Goal: Obtain resource: Download file/media

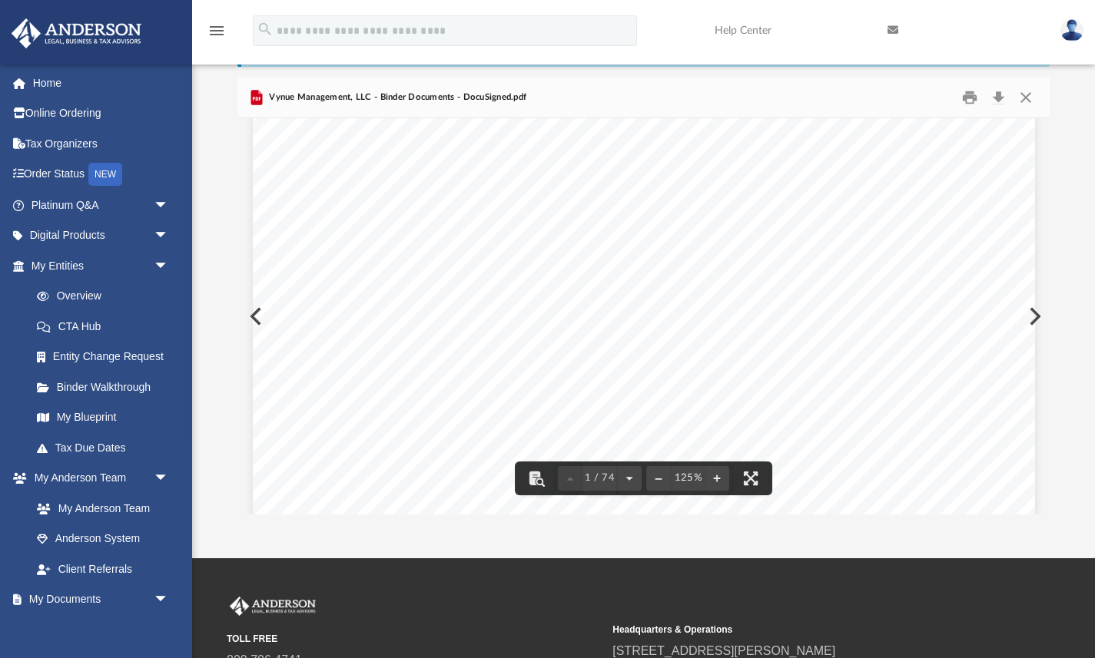
scroll to position [128, 0]
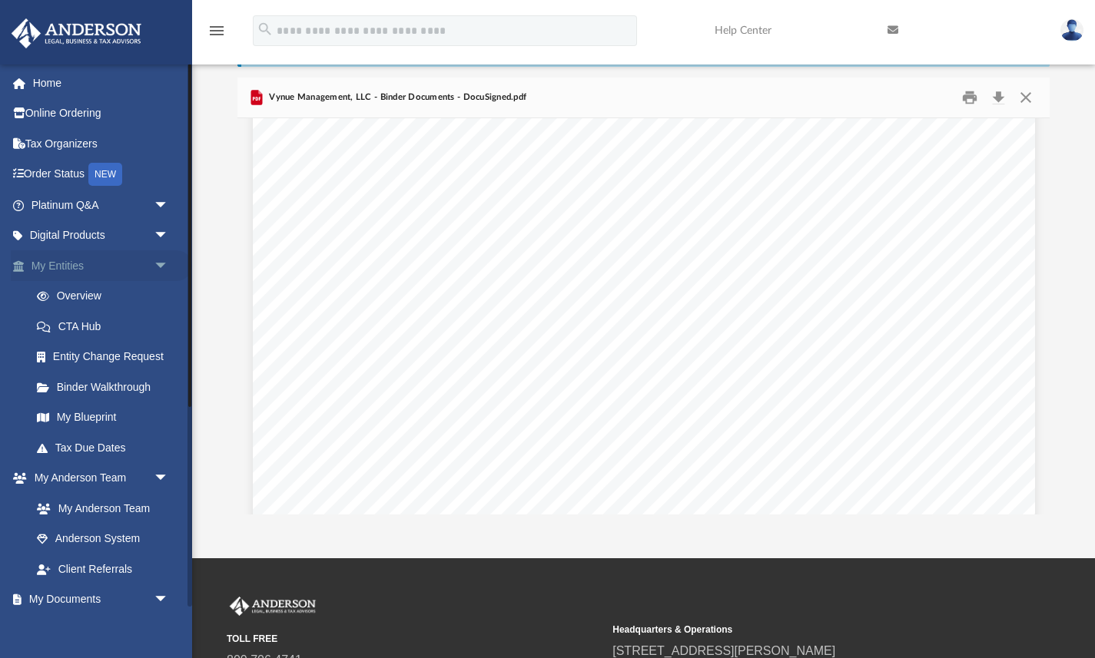
click at [164, 265] on span "arrow_drop_down" at bounding box center [169, 266] width 31 height 32
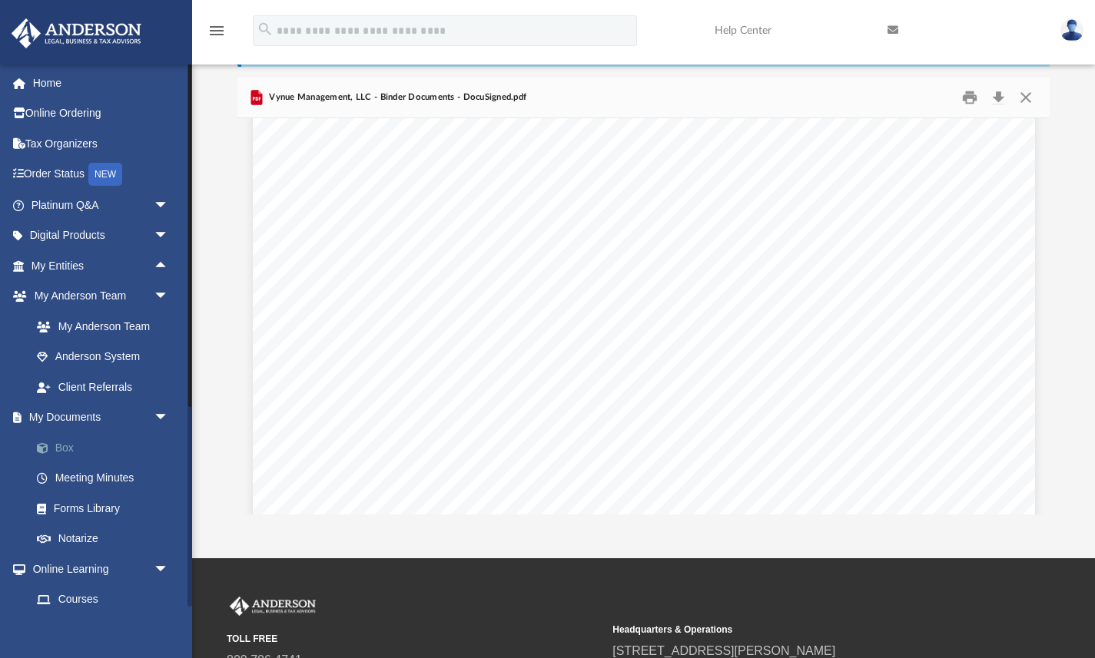
click at [95, 449] on link "Box" at bounding box center [107, 448] width 171 height 31
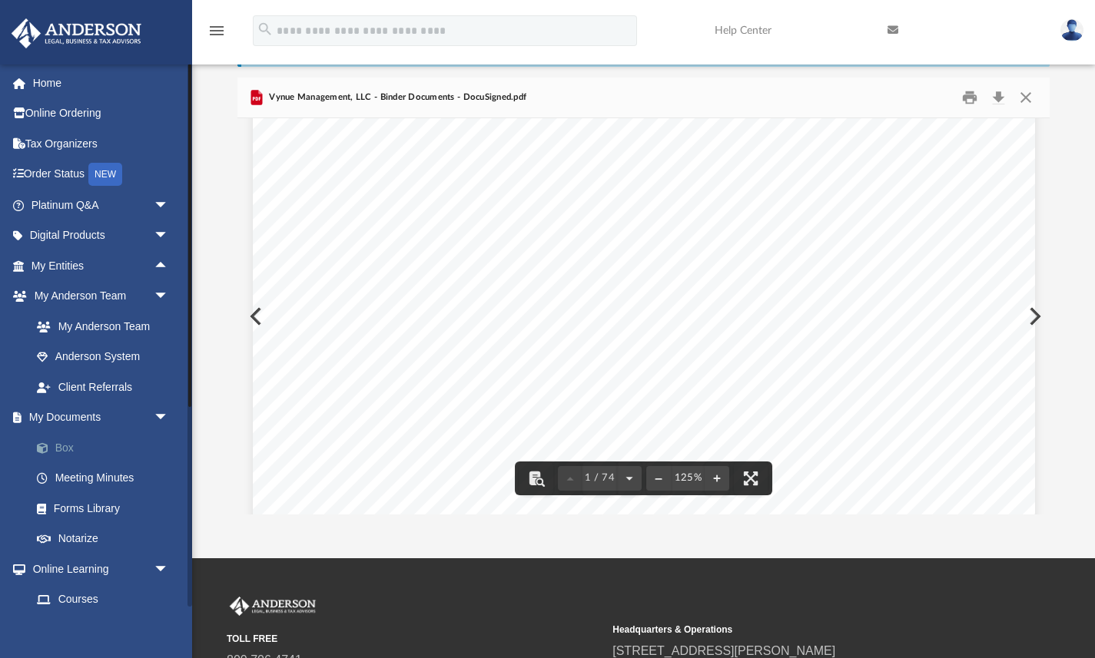
click at [80, 448] on link "Box" at bounding box center [107, 448] width 171 height 31
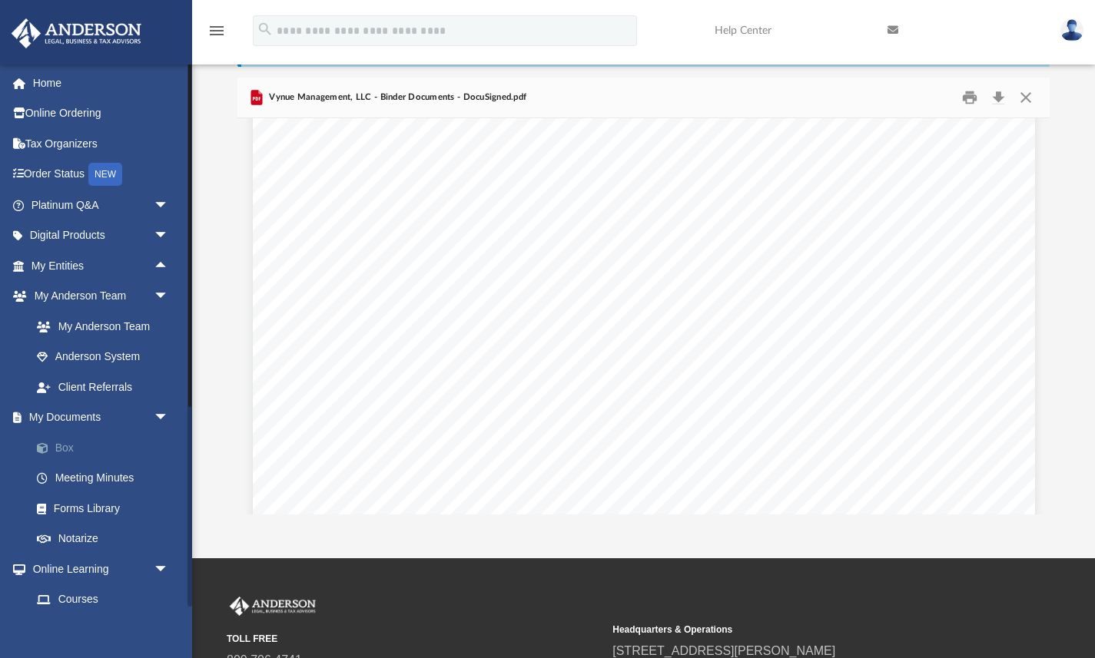
click at [62, 455] on link "Box" at bounding box center [107, 448] width 171 height 31
click at [54, 450] on span at bounding box center [50, 448] width 10 height 11
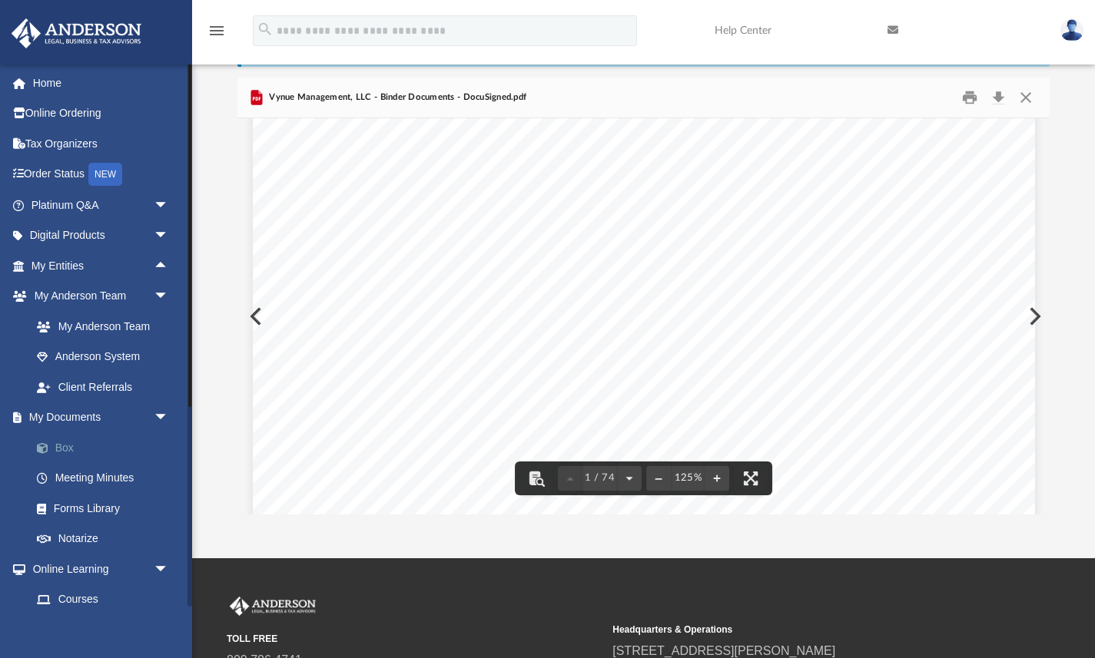
click at [61, 450] on link "Box" at bounding box center [107, 448] width 171 height 31
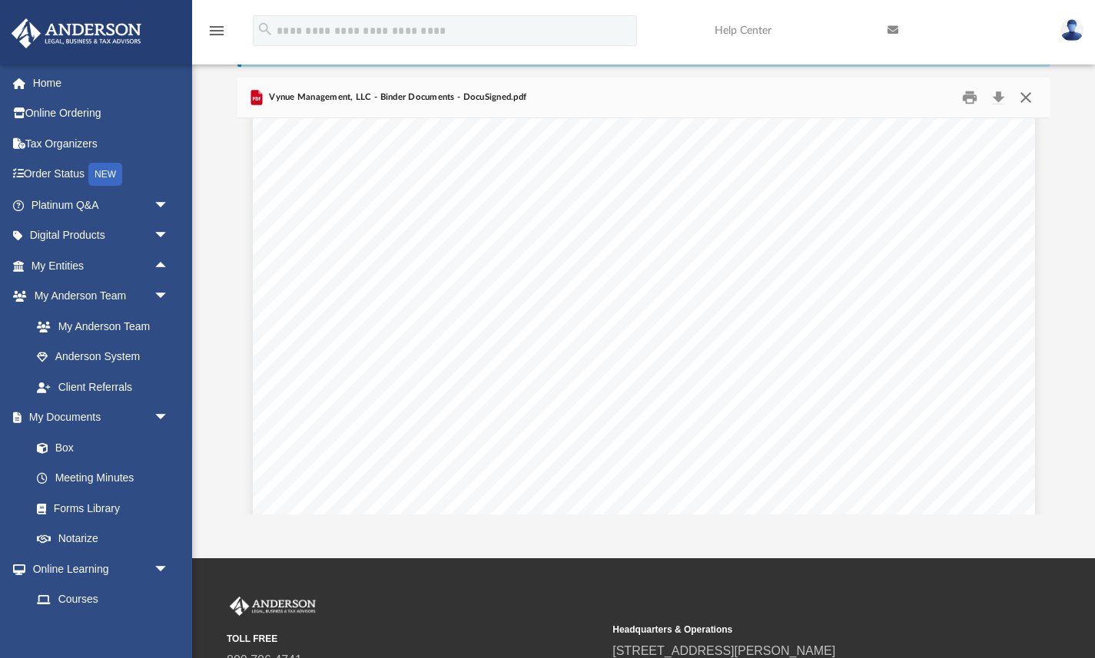
click at [1026, 94] on button "Close" at bounding box center [1026, 97] width 28 height 24
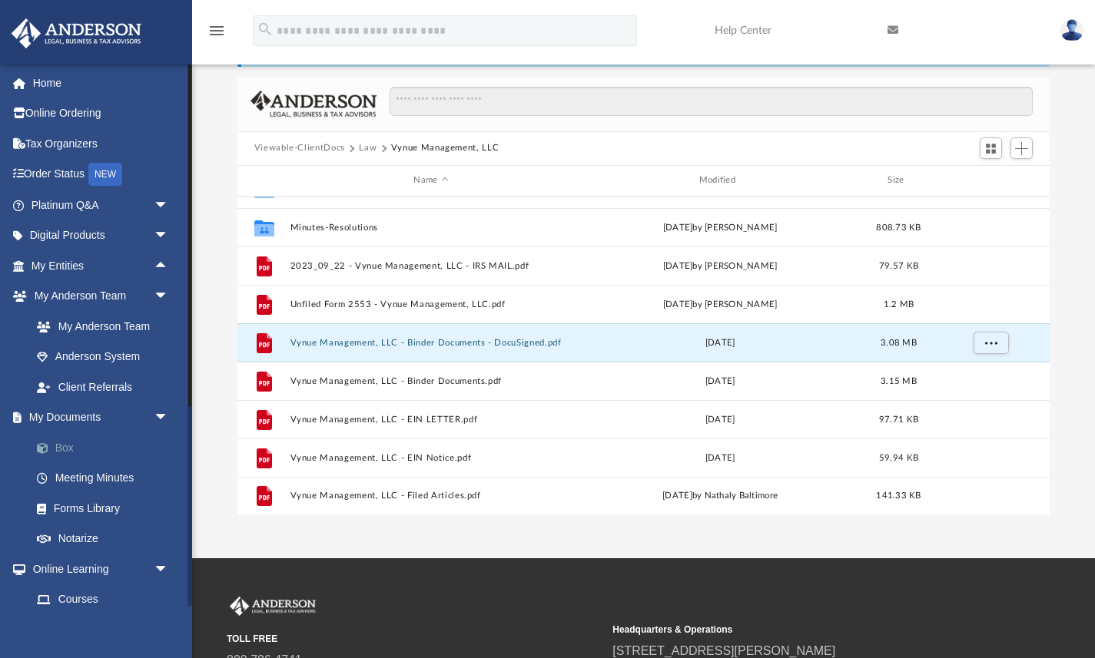
click at [51, 443] on span at bounding box center [50, 448] width 10 height 11
click at [371, 146] on button "Law" at bounding box center [368, 148] width 18 height 14
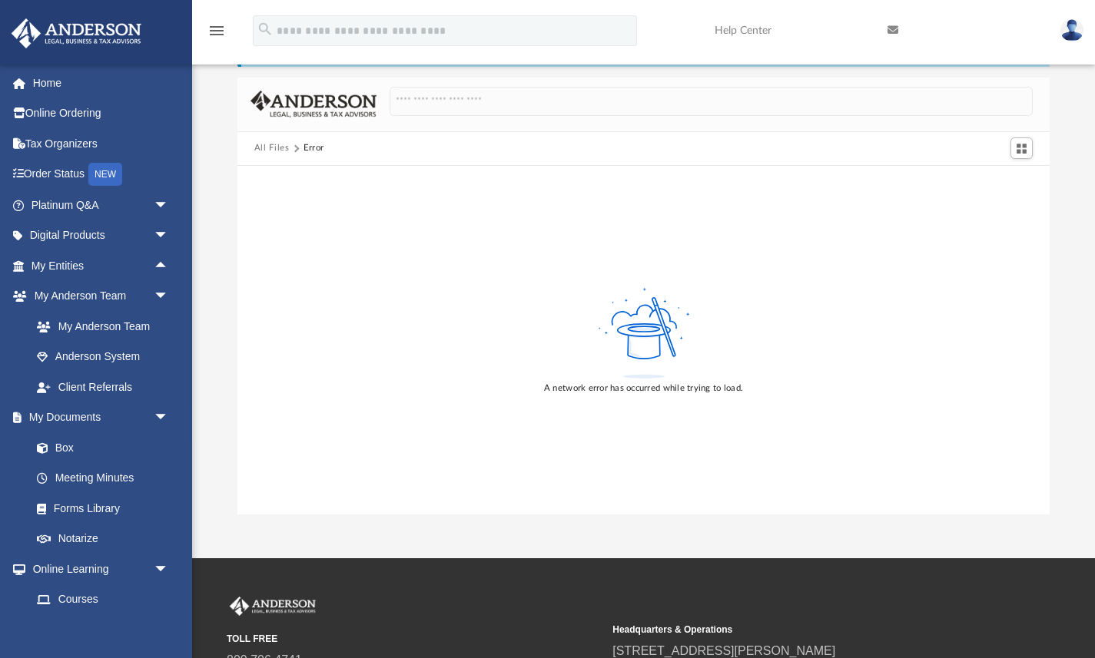
click at [272, 148] on button "All Files" at bounding box center [271, 148] width 35 height 14
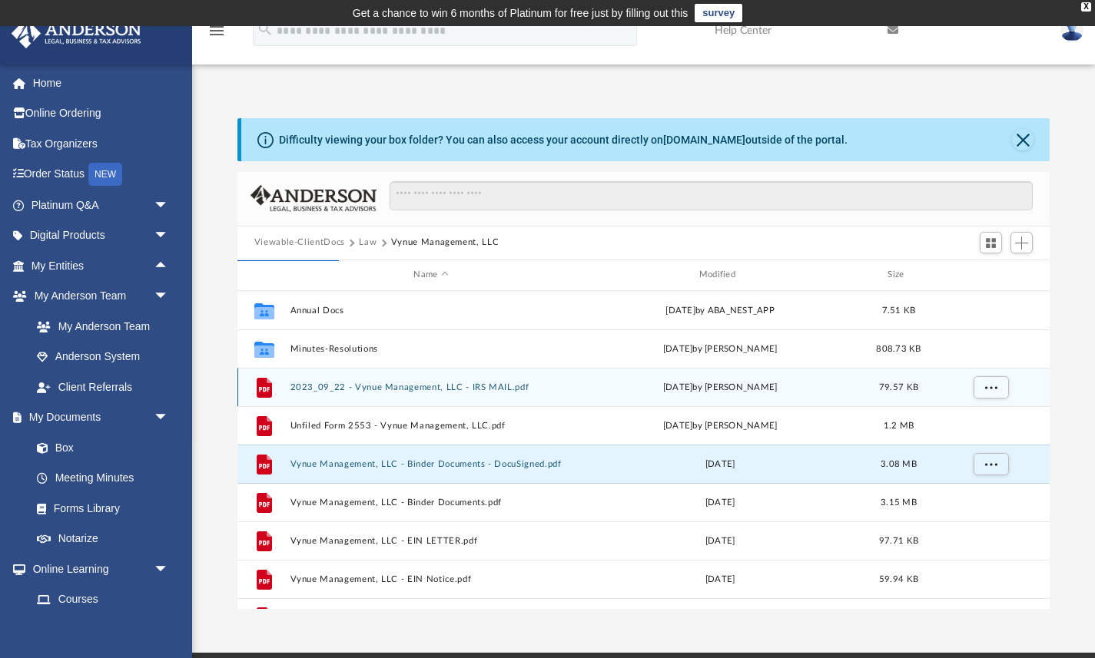
scroll to position [27, 0]
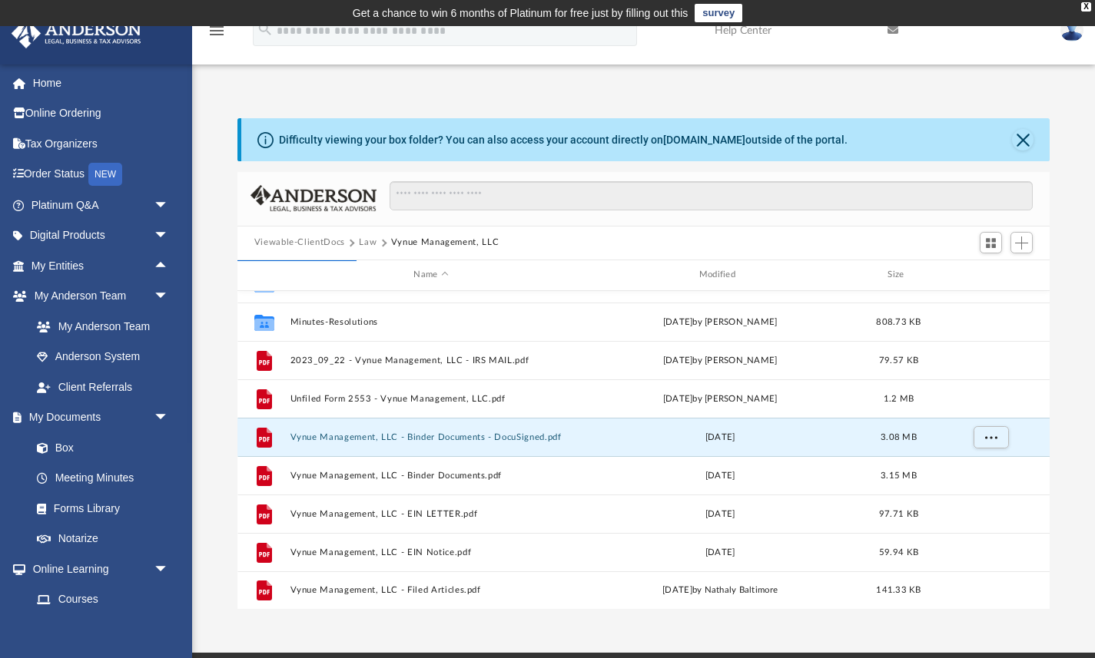
click at [367, 242] on button "Law" at bounding box center [368, 243] width 18 height 14
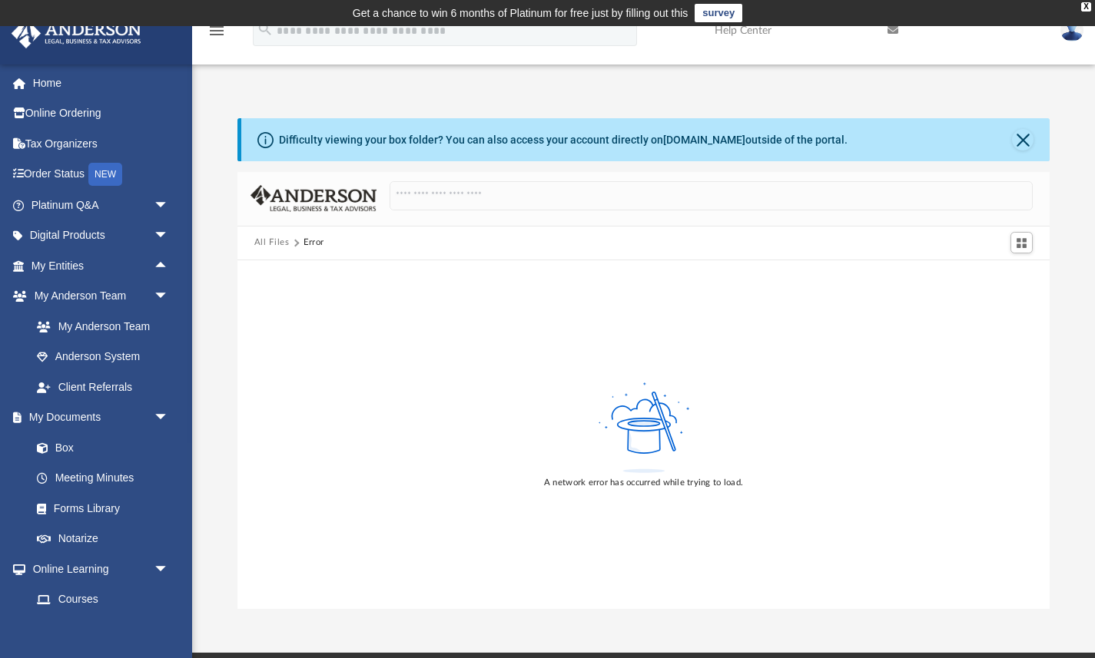
click at [277, 247] on button "All Files" at bounding box center [271, 243] width 35 height 14
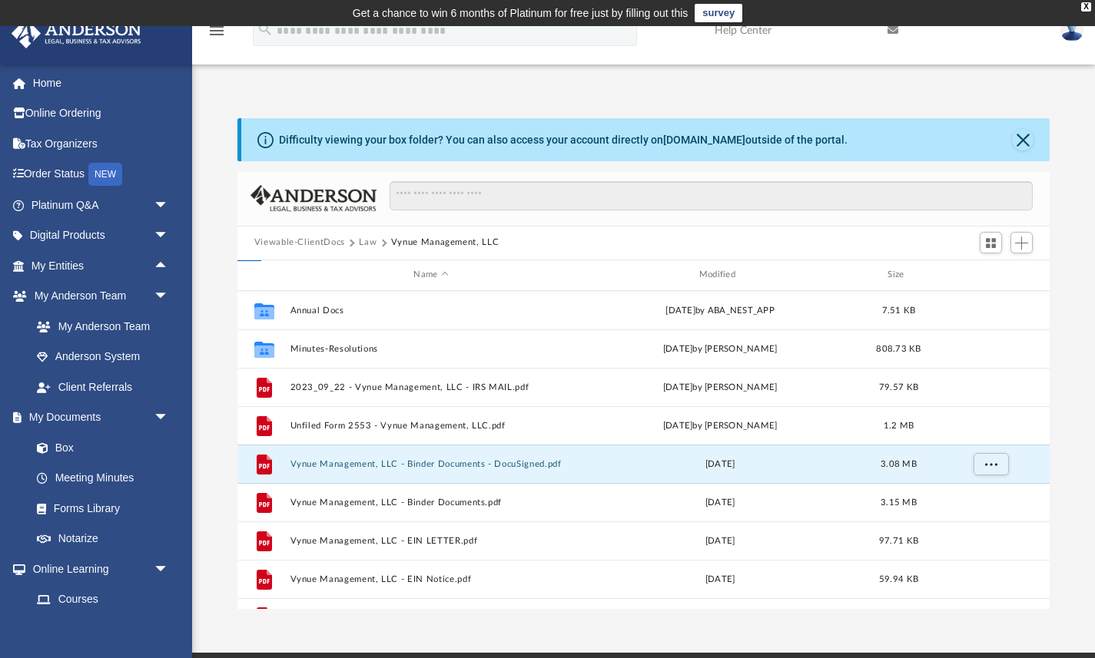
scroll to position [349, 812]
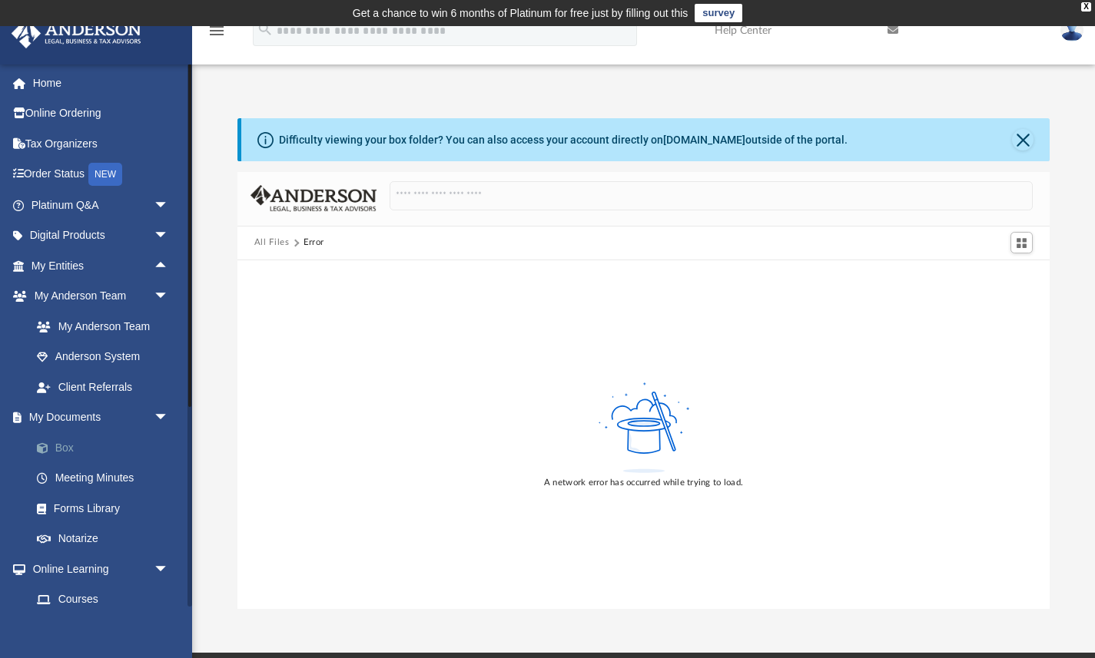
click at [63, 449] on link "Box" at bounding box center [107, 448] width 171 height 31
click at [61, 447] on link "Box" at bounding box center [107, 448] width 171 height 31
click at [267, 240] on button "All Files" at bounding box center [271, 243] width 35 height 14
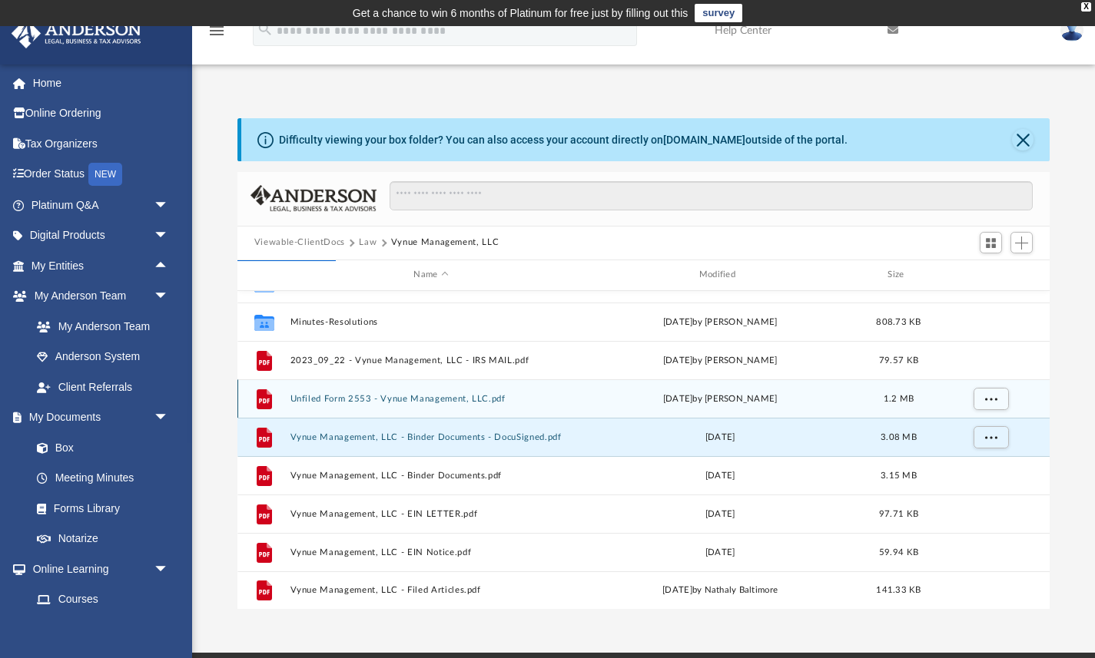
scroll to position [0, 0]
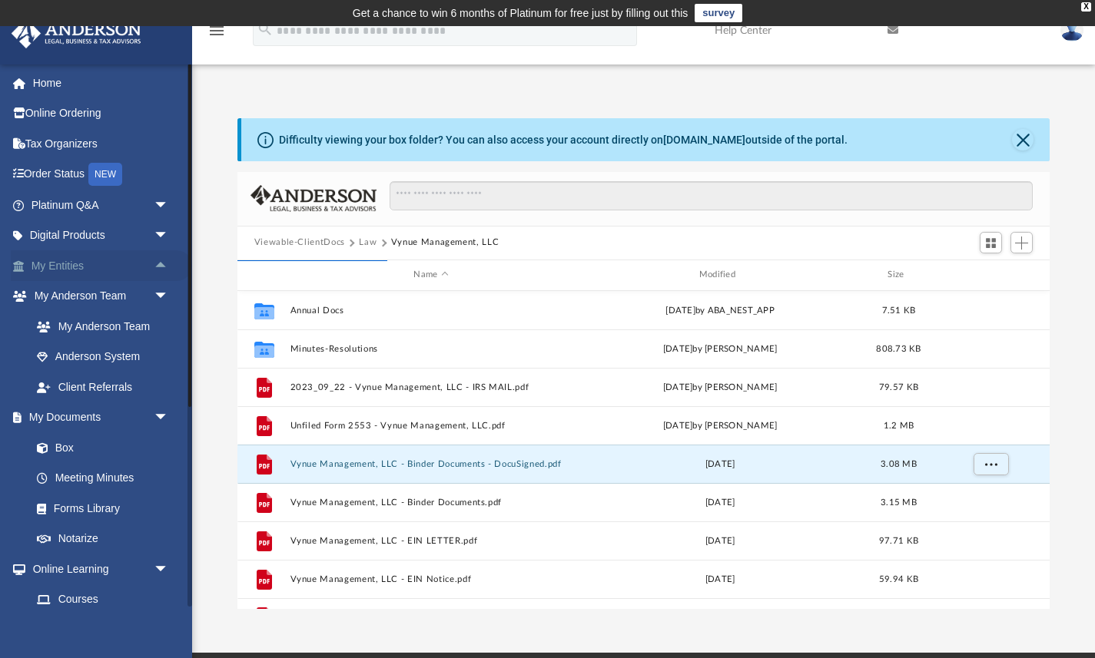
click at [161, 267] on span "arrow_drop_up" at bounding box center [169, 266] width 31 height 32
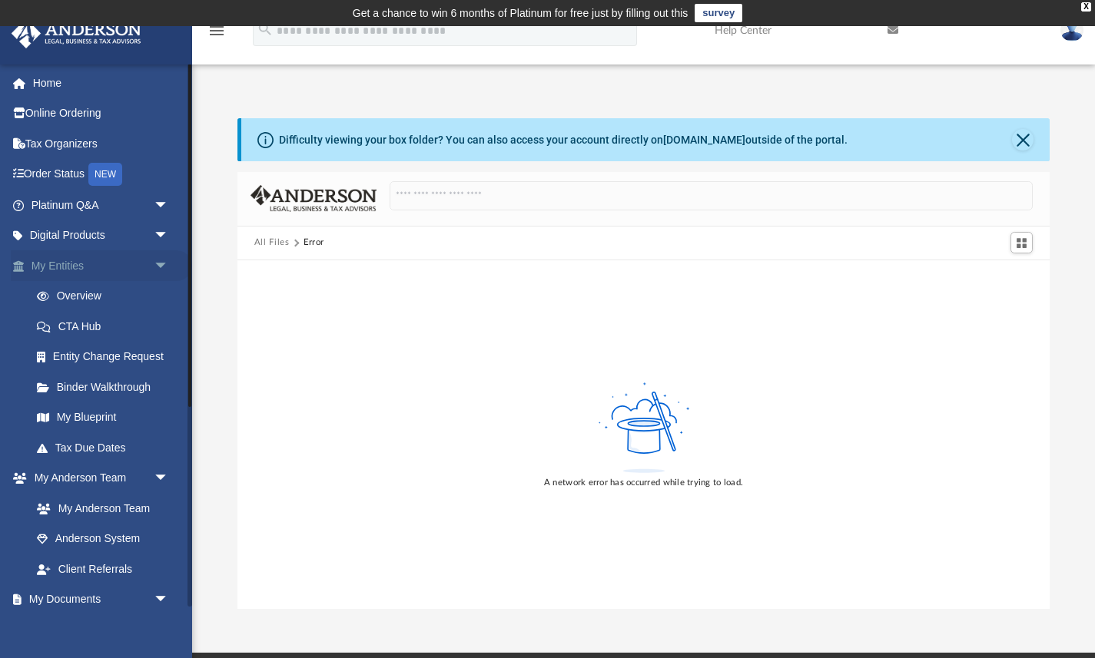
click at [161, 267] on span "arrow_drop_down" at bounding box center [169, 266] width 31 height 32
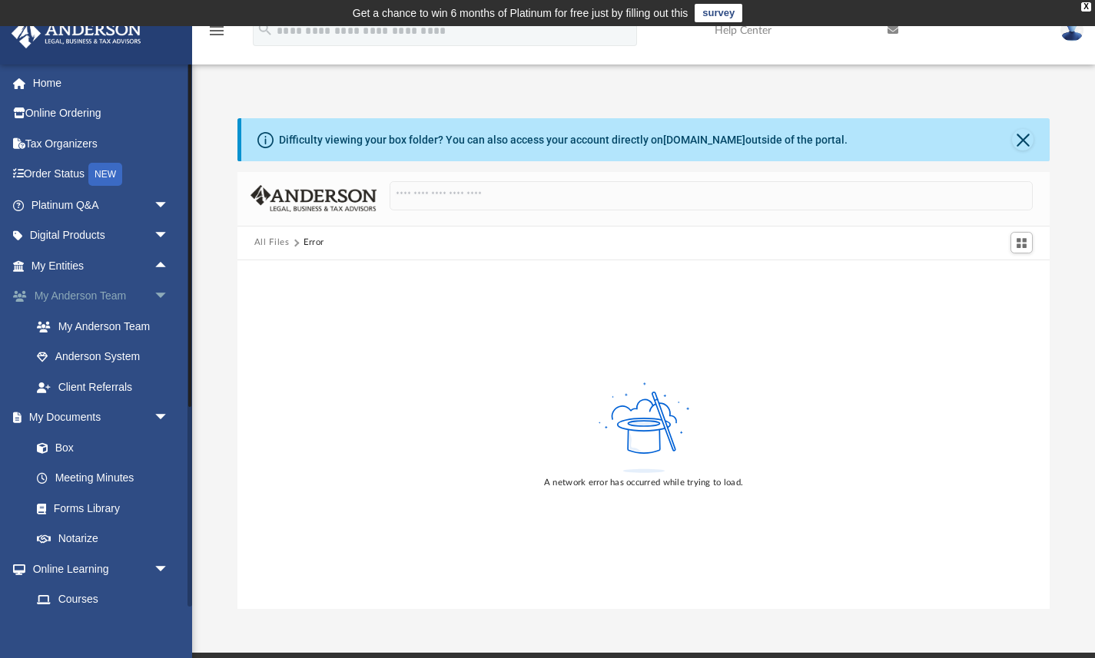
click at [165, 292] on span "arrow_drop_down" at bounding box center [169, 297] width 31 height 32
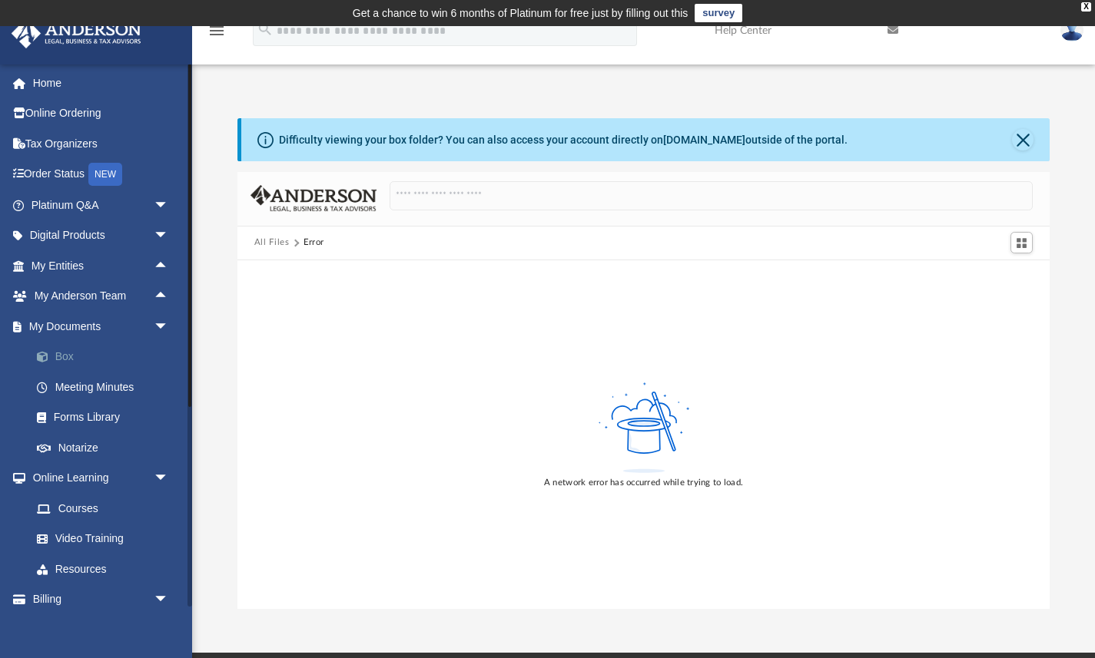
click at [61, 356] on link "Box" at bounding box center [107, 357] width 171 height 31
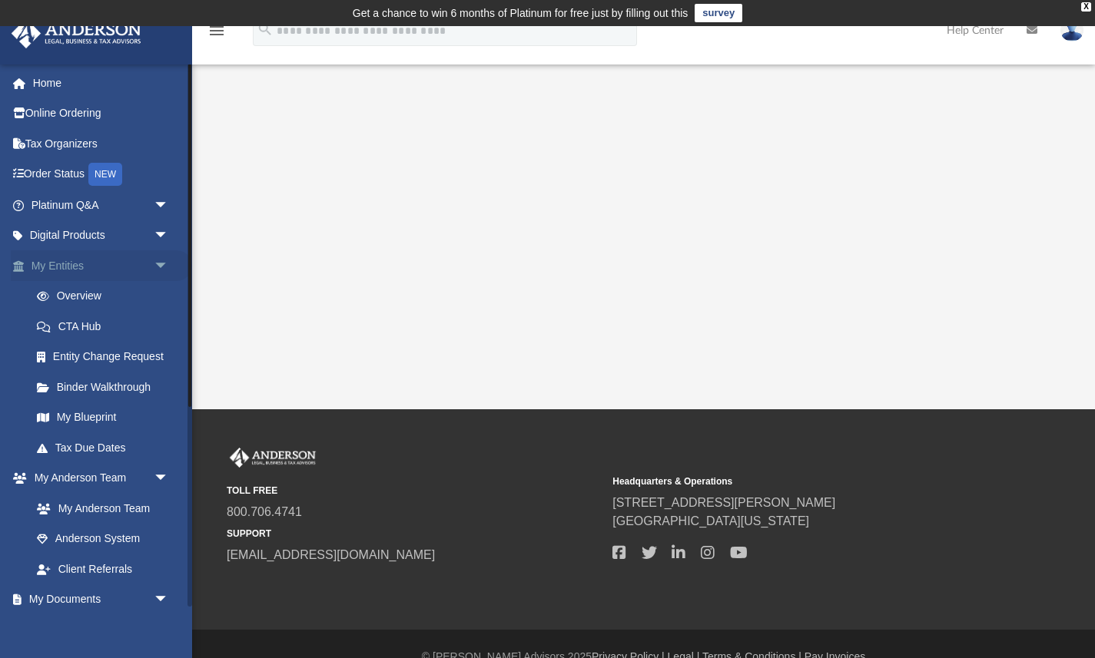
click at [169, 260] on span "arrow_drop_down" at bounding box center [169, 266] width 31 height 32
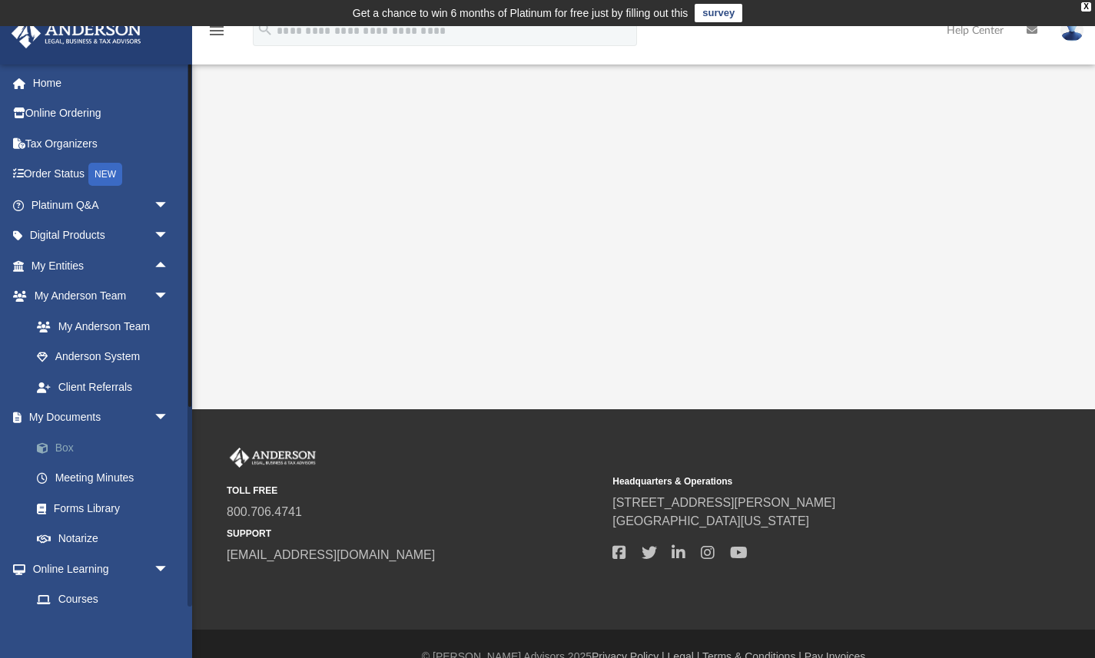
click at [60, 443] on link "Box" at bounding box center [107, 448] width 171 height 31
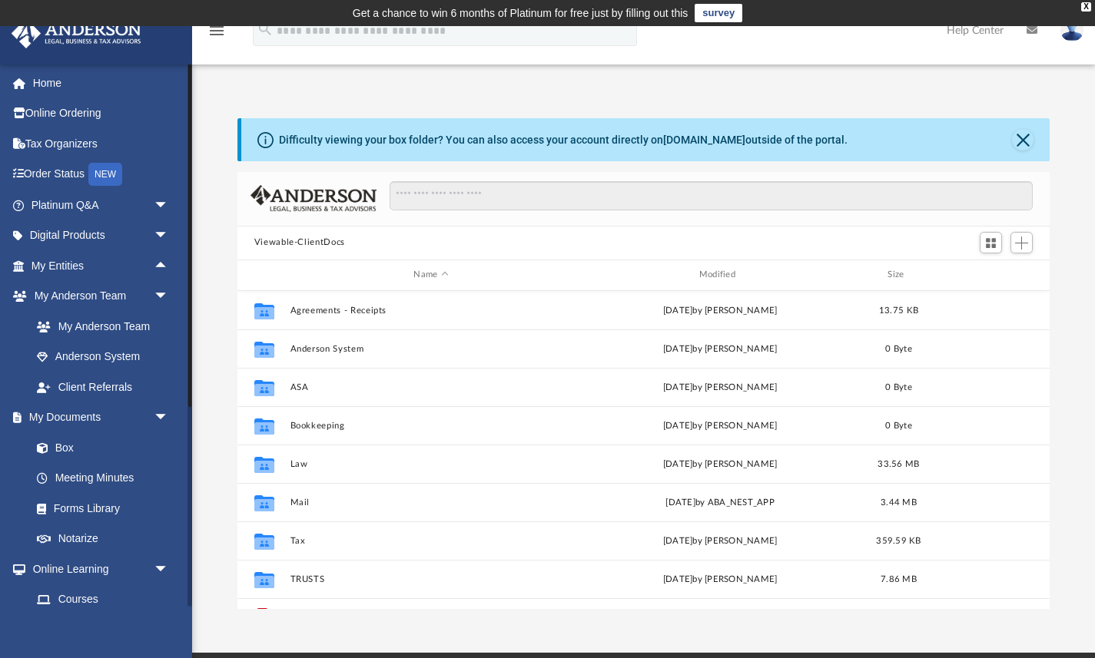
scroll to position [349, 812]
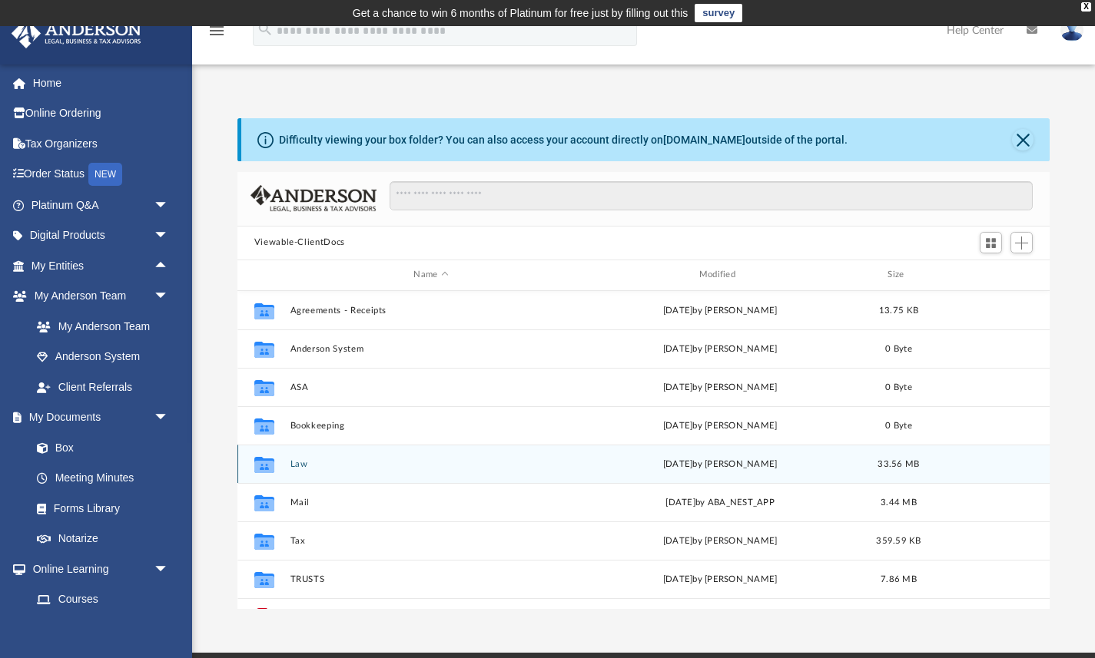
click at [302, 463] on button "Law" at bounding box center [431, 464] width 282 height 10
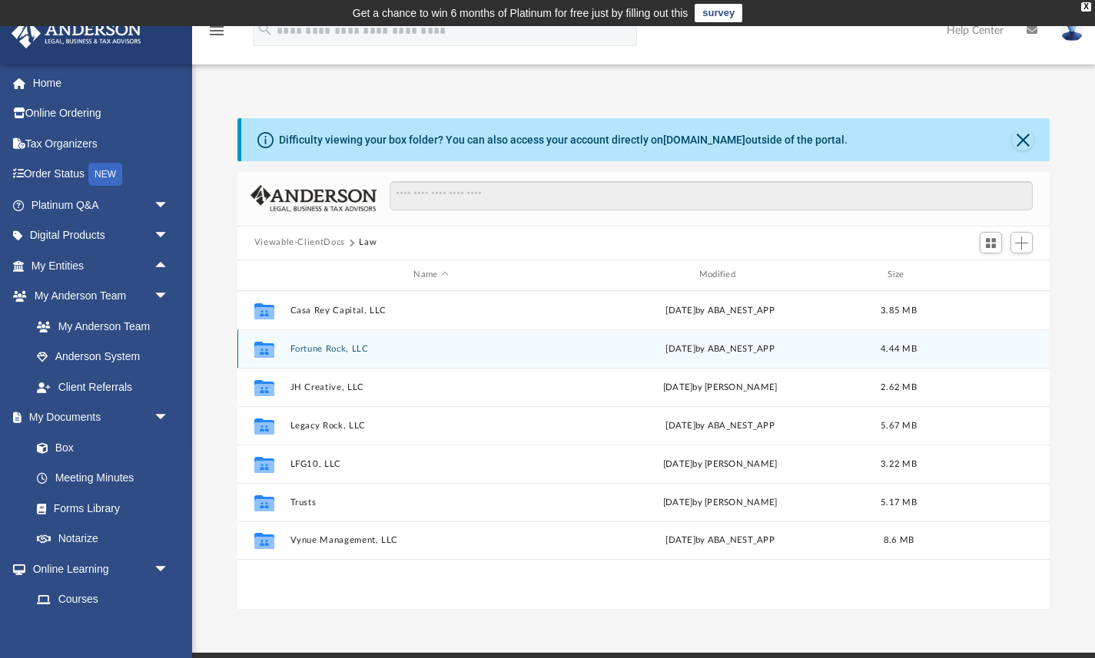
click at [337, 351] on button "Fortune Rock, LLC" at bounding box center [431, 348] width 282 height 10
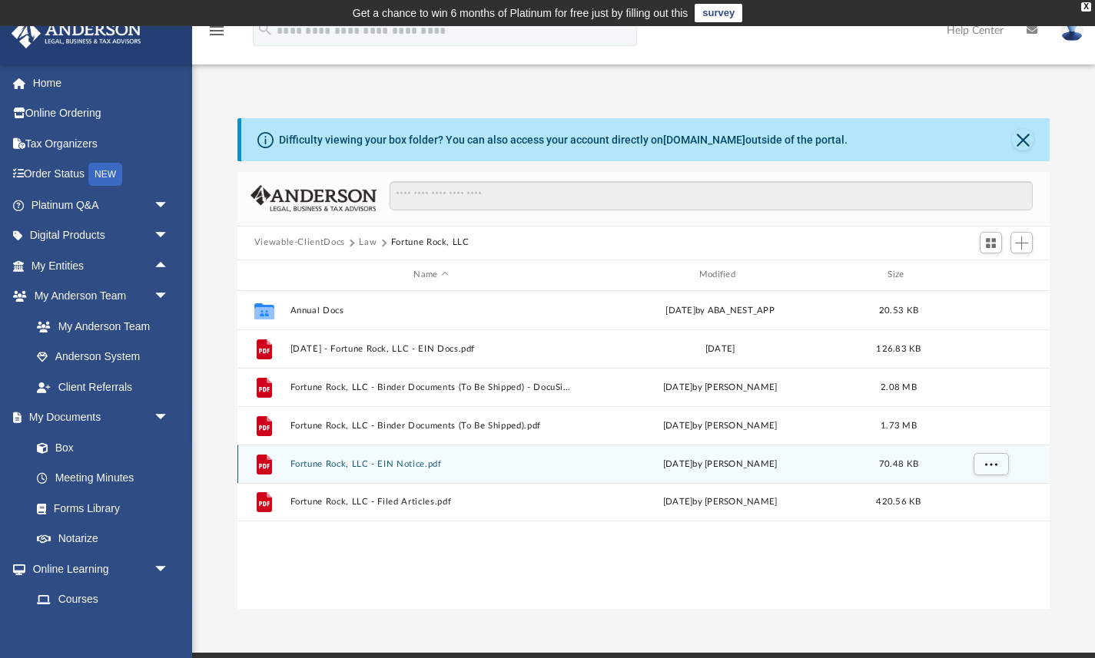
click at [398, 464] on button "Fortune Rock, LLC - EIN Notice.pdf" at bounding box center [431, 464] width 282 height 10
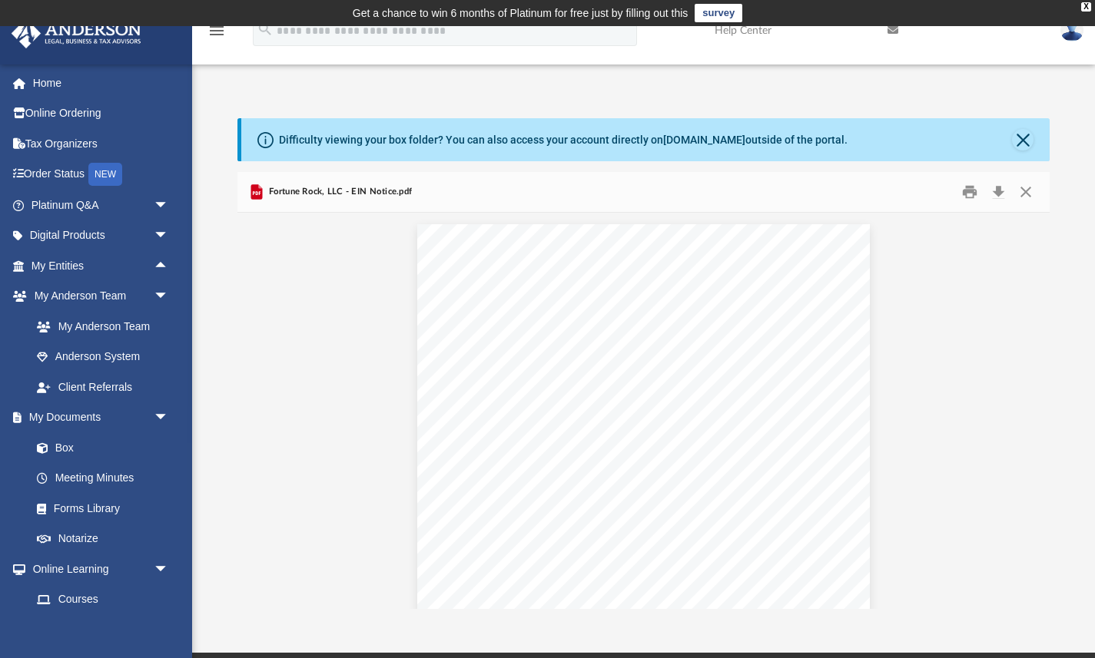
scroll to position [18, 0]
click at [1026, 191] on button "Close" at bounding box center [1026, 192] width 28 height 24
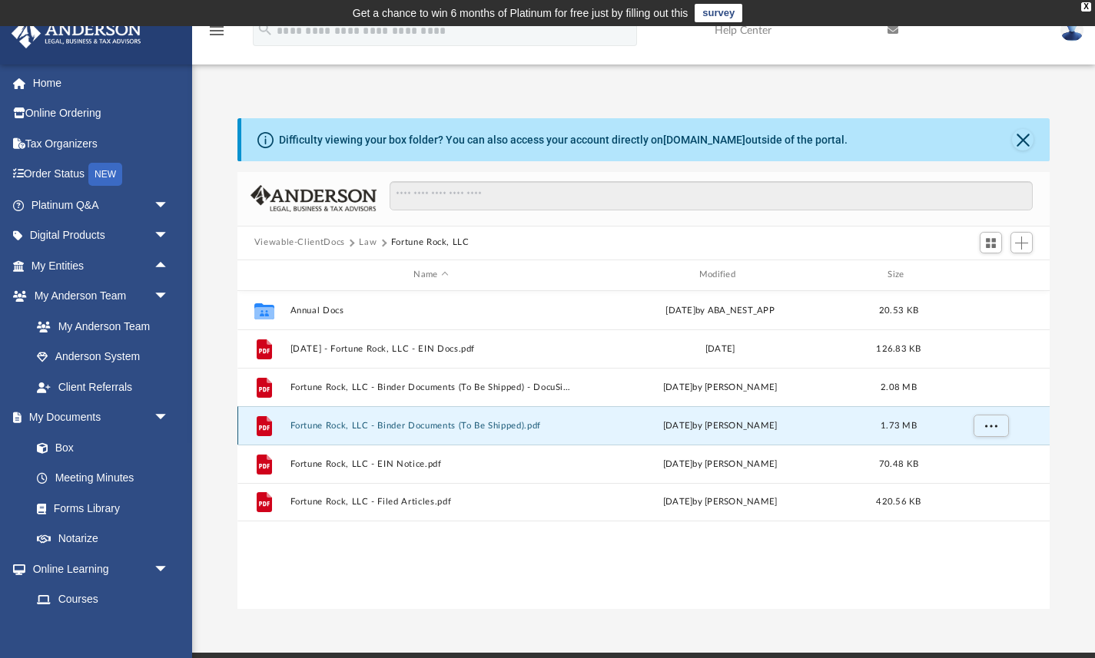
click at [439, 424] on button "Fortune Rock, LLC - Binder Documents (To Be Shipped).pdf" at bounding box center [431, 425] width 282 height 10
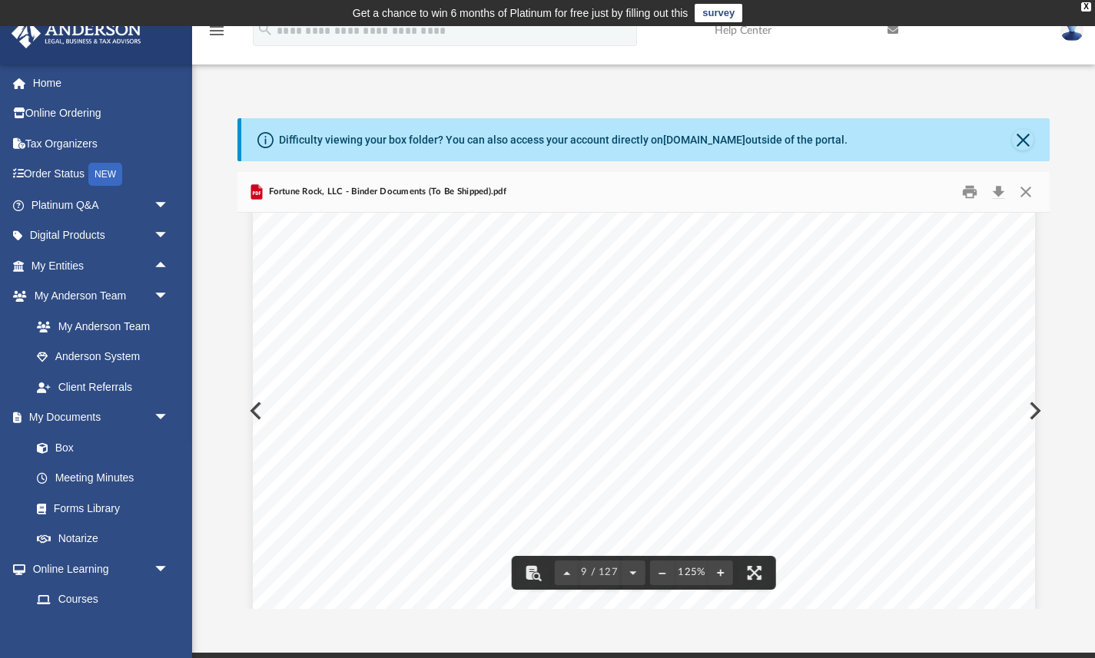
scroll to position [9080, 0]
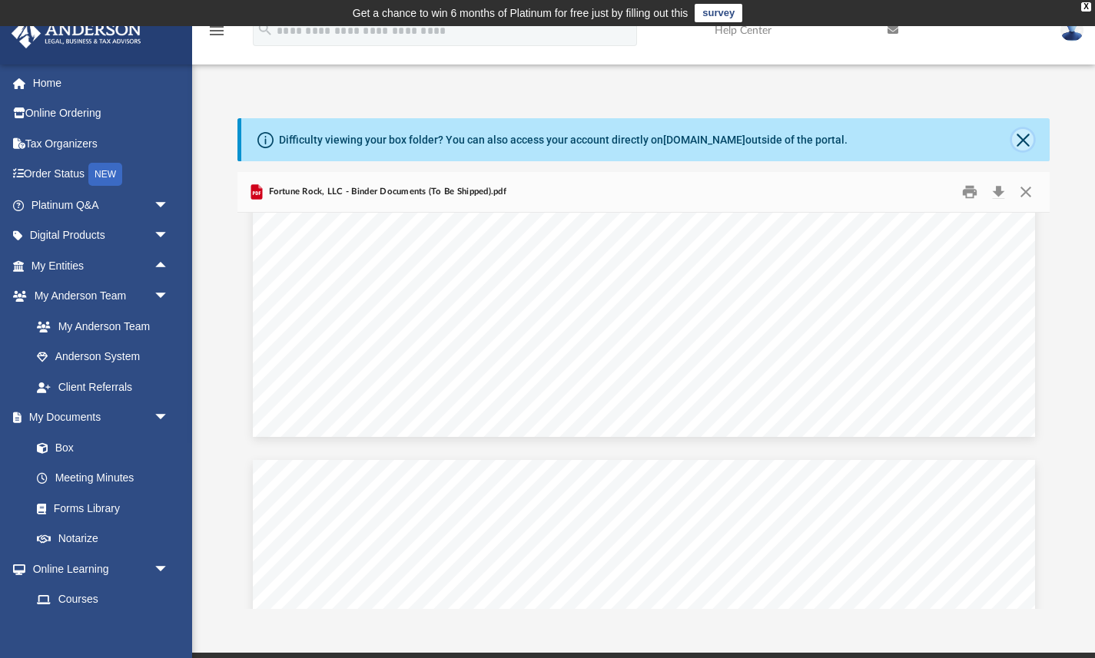
click at [1023, 134] on button "Close" at bounding box center [1023, 140] width 22 height 22
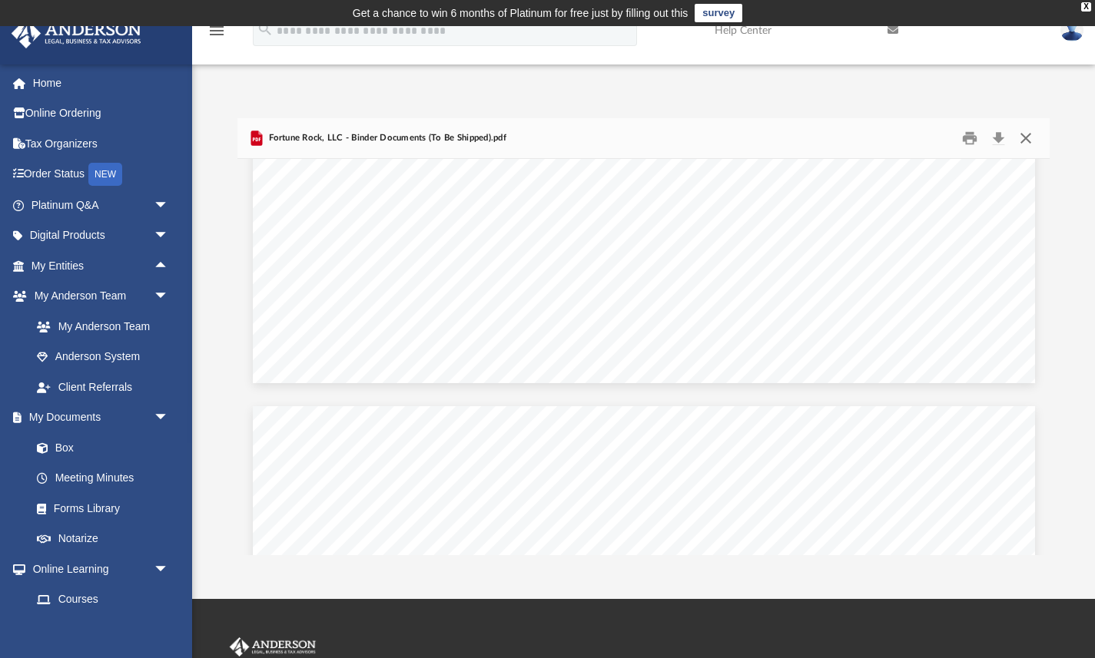
click at [1028, 137] on button "Close" at bounding box center [1026, 138] width 28 height 24
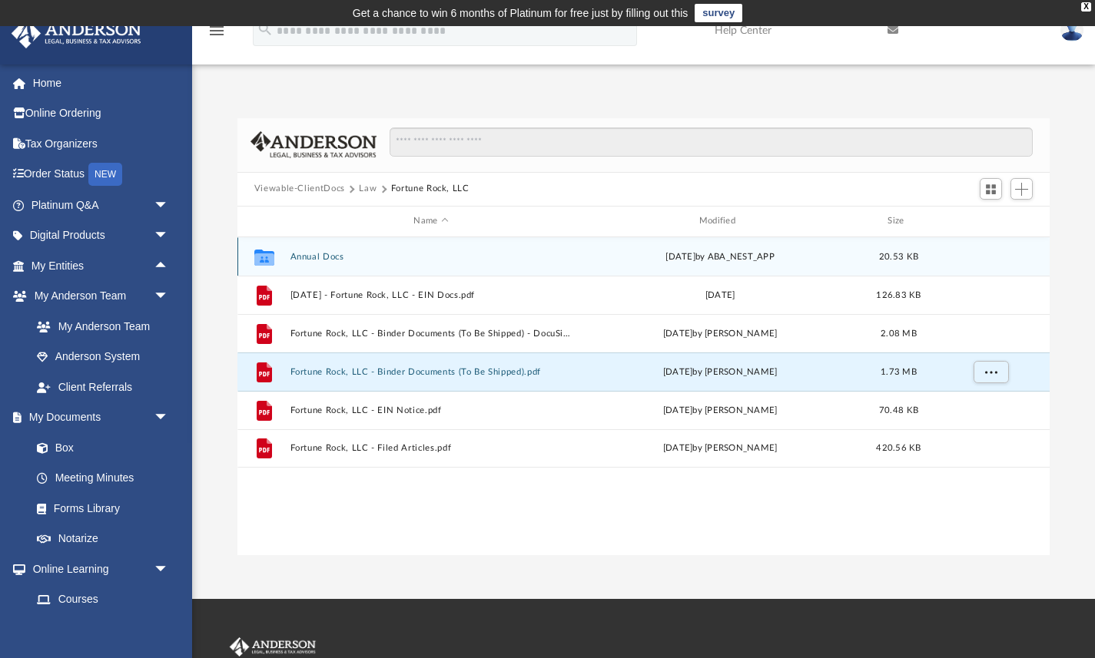
click at [327, 257] on button "Annual Docs" at bounding box center [431, 256] width 282 height 10
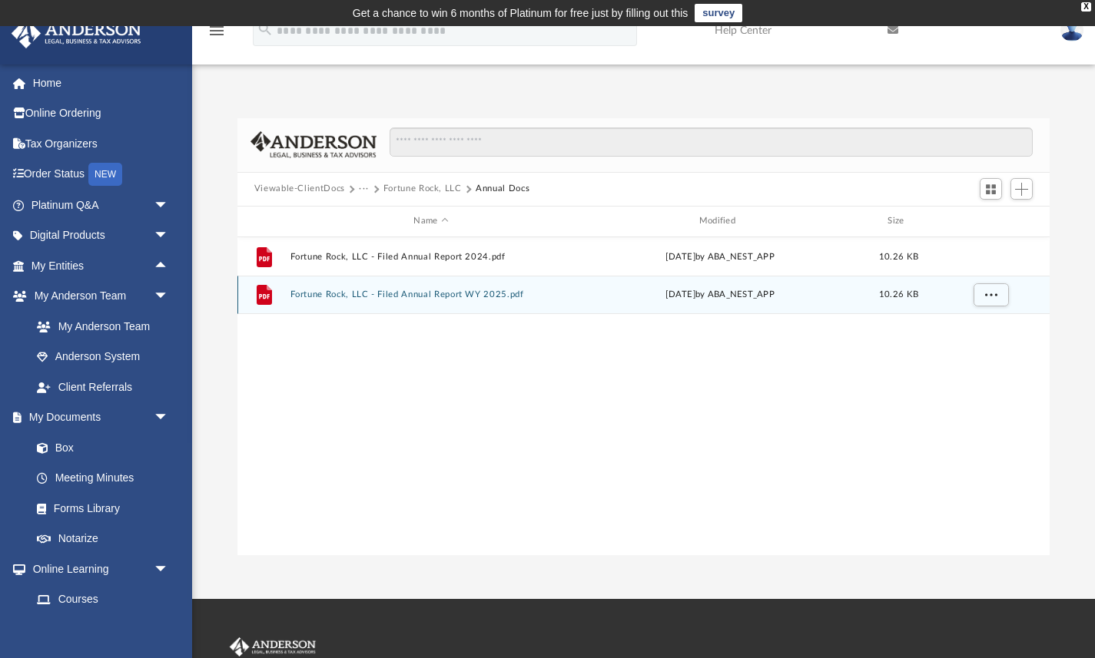
click at [358, 297] on button "Fortune Rock, LLC - Filed Annual Report WY 2025.pdf" at bounding box center [431, 295] width 282 height 10
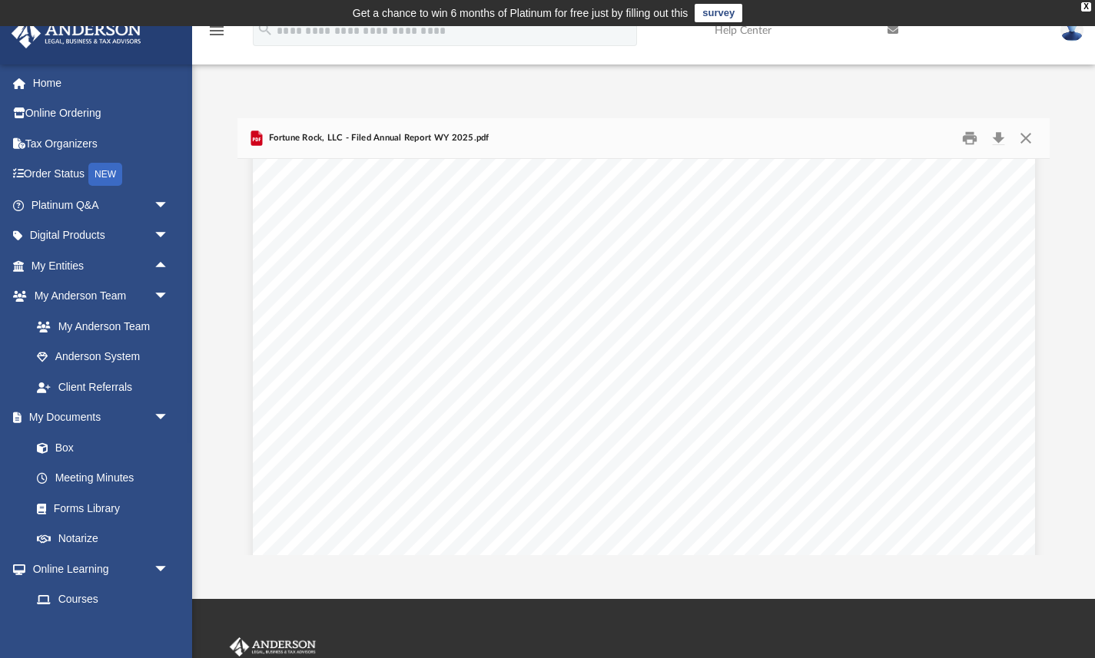
scroll to position [267, 0]
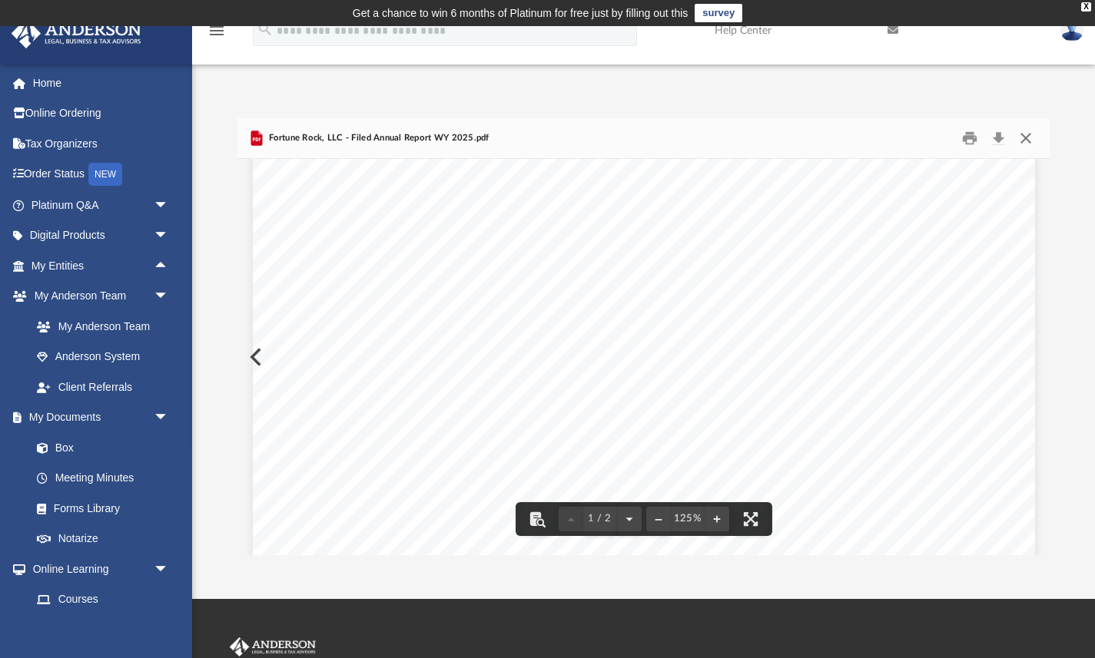
click at [1012, 145] on button "Close" at bounding box center [1026, 138] width 28 height 24
